Goal: Information Seeking & Learning: Learn about a topic

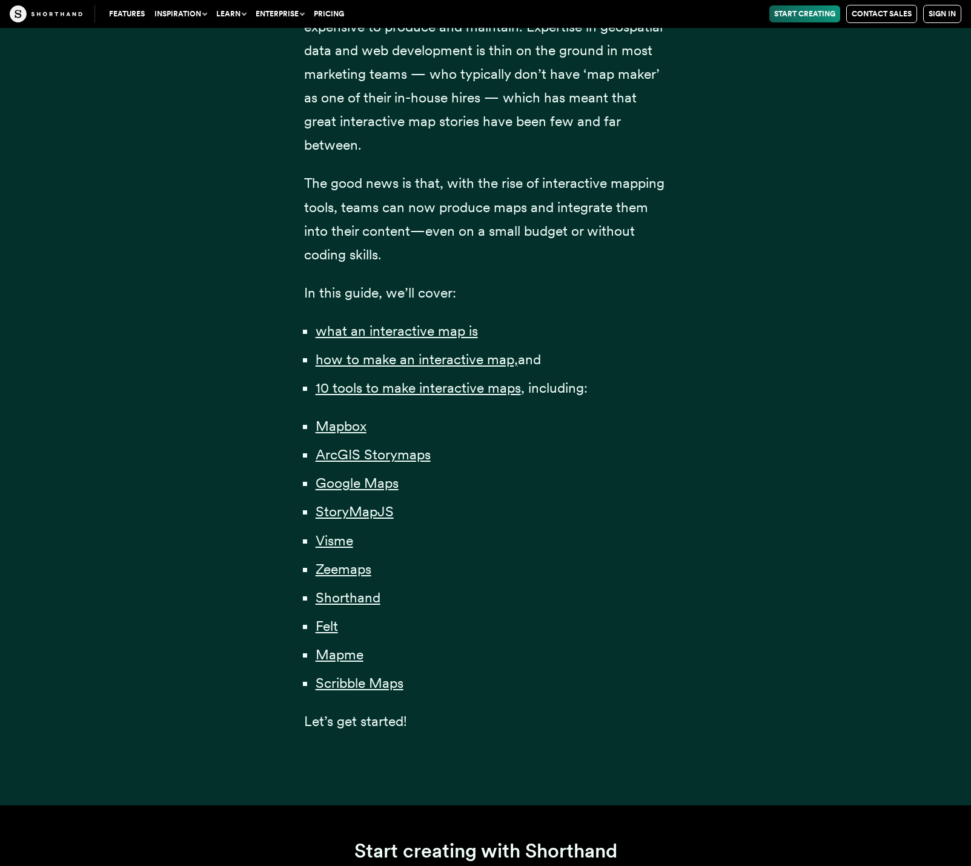
scroll to position [804, 0]
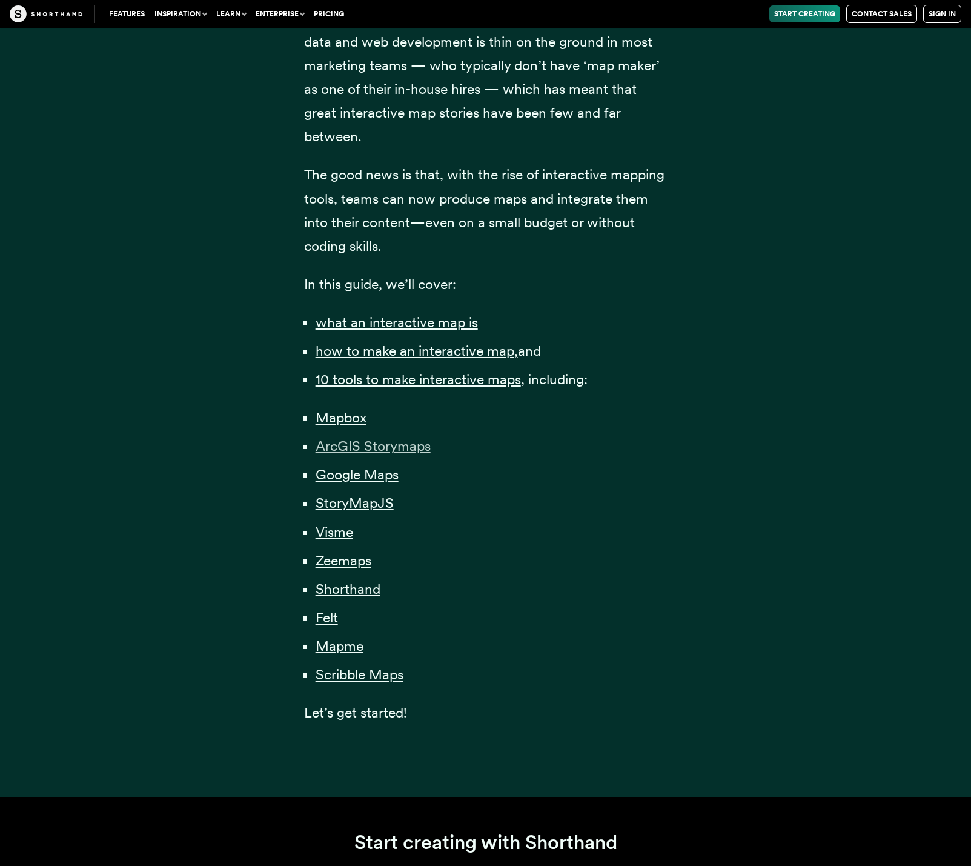
click at [381, 441] on span "ArcGIS Storymaps" at bounding box center [373, 446] width 115 height 18
drag, startPoint x: 347, startPoint y: 528, endPoint x: 345, endPoint y: 535, distance: 7.5
click at [347, 527] on span "Visme" at bounding box center [335, 533] width 38 height 18
drag, startPoint x: 351, startPoint y: 556, endPoint x: 356, endPoint y: 580, distance: 25.3
click at [351, 556] on span "Zeemaps" at bounding box center [344, 560] width 56 height 17
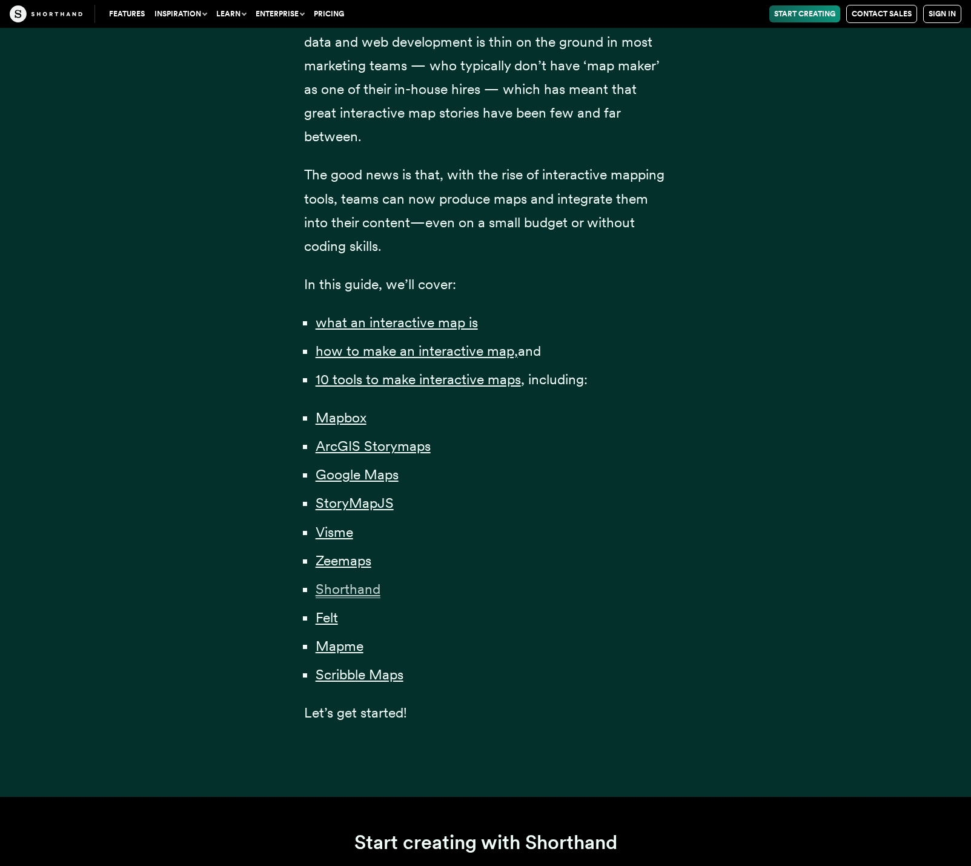
click at [356, 585] on span "Shorthand" at bounding box center [348, 589] width 65 height 18
click at [334, 610] on span "Felt" at bounding box center [327, 618] width 22 height 18
click at [344, 643] on span "Mapme" at bounding box center [340, 646] width 48 height 18
click at [393, 680] on span "Scribble Maps" at bounding box center [360, 675] width 88 height 18
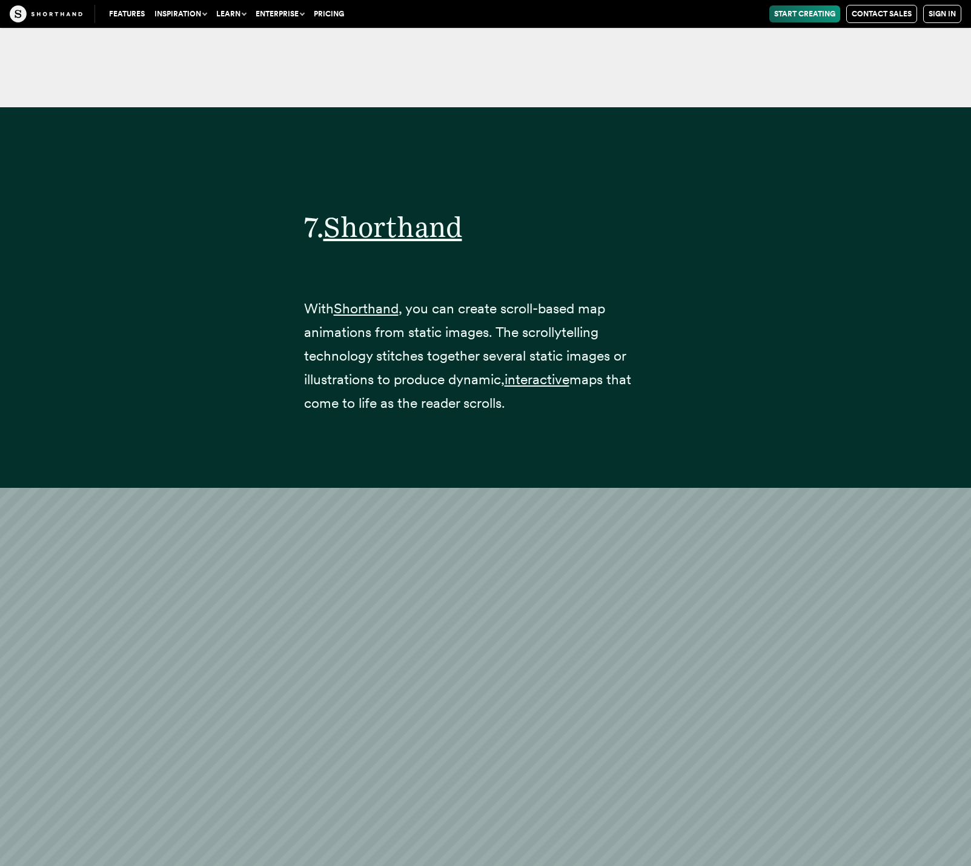
scroll to position [29837, 0]
click at [416, 210] on span "Shorthand" at bounding box center [393, 227] width 139 height 34
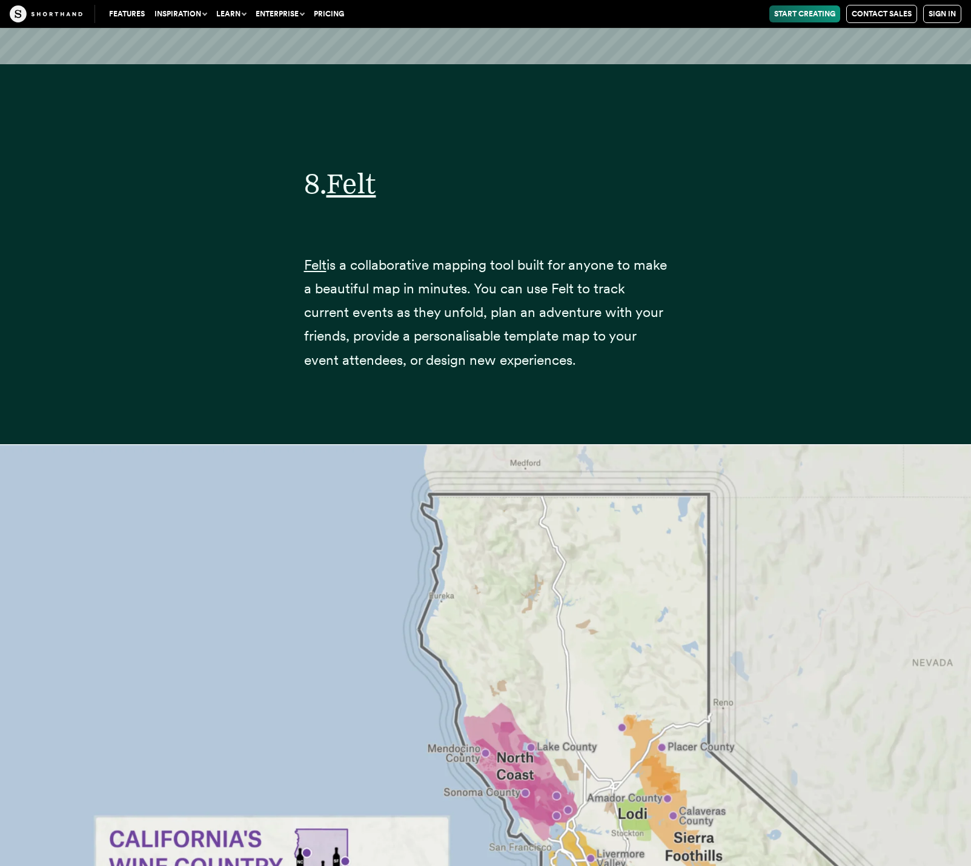
scroll to position [32719, 0]
